Goal: Task Accomplishment & Management: Use online tool/utility

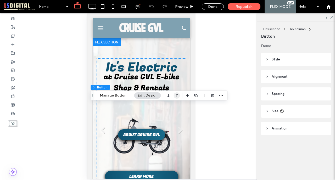
click at [176, 97] on use "button" at bounding box center [177, 96] width 3 height 4
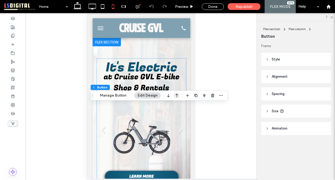
type input "**"
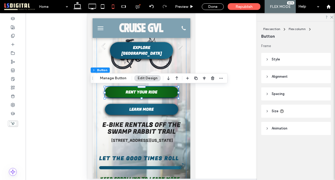
scroll to position [84, 0]
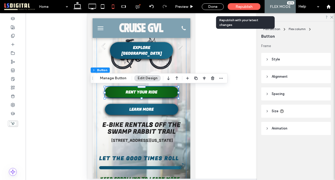
click at [244, 7] on span "Republish" at bounding box center [244, 6] width 17 height 4
